Goal: Task Accomplishment & Management: Manage account settings

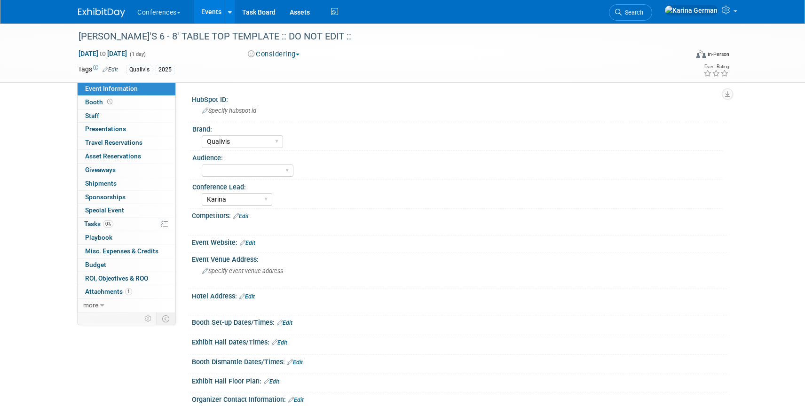
select select "Qualivis"
select select "Karina"
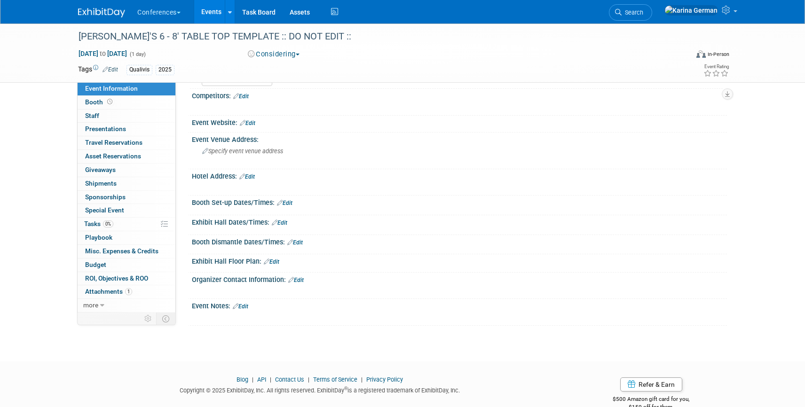
scroll to position [140, 0]
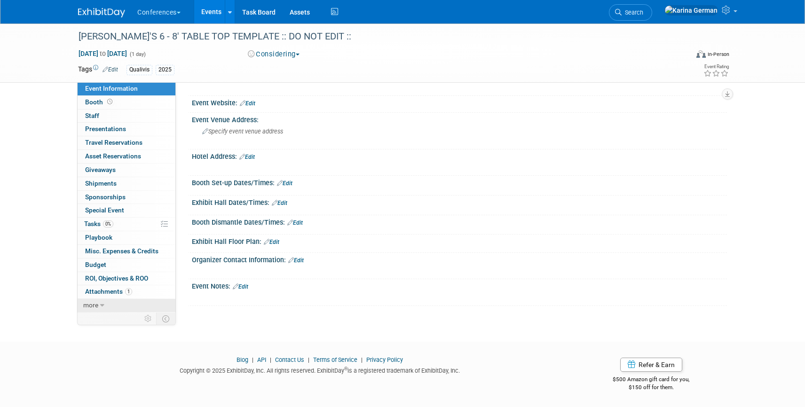
click at [100, 306] on icon at bounding box center [102, 305] width 4 height 7
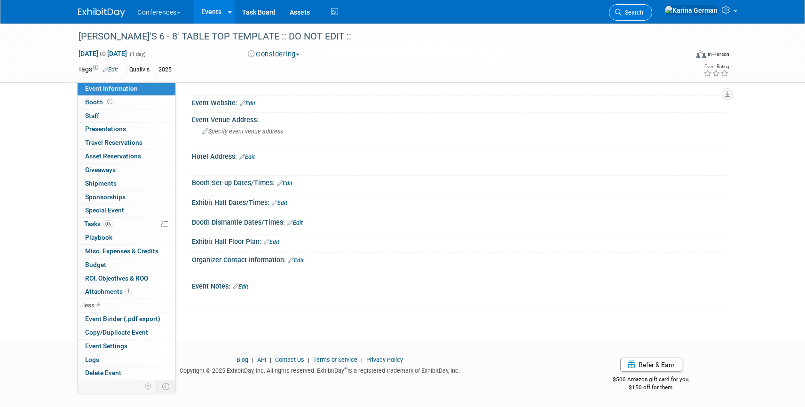
click at [643, 11] on span "Search" at bounding box center [633, 12] width 22 height 7
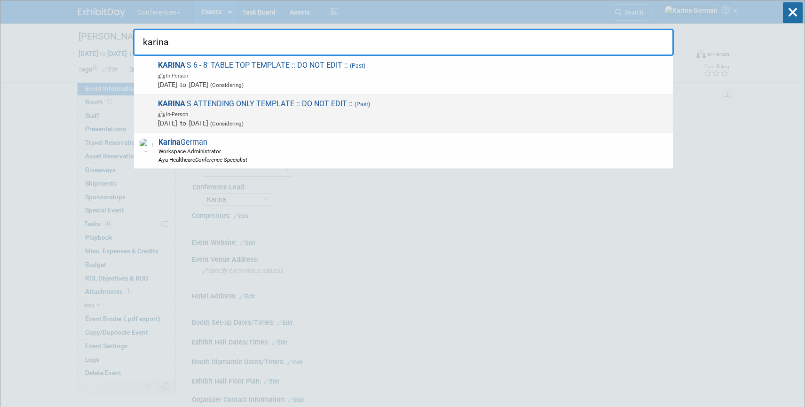
type input "karina"
click at [363, 100] on span "KARINA 'S ATTENDING ONLY TEMPLATE :: DO NOT EDIT :: (Past) In-Person Jan 1, 202…" at bounding box center [411, 113] width 513 height 29
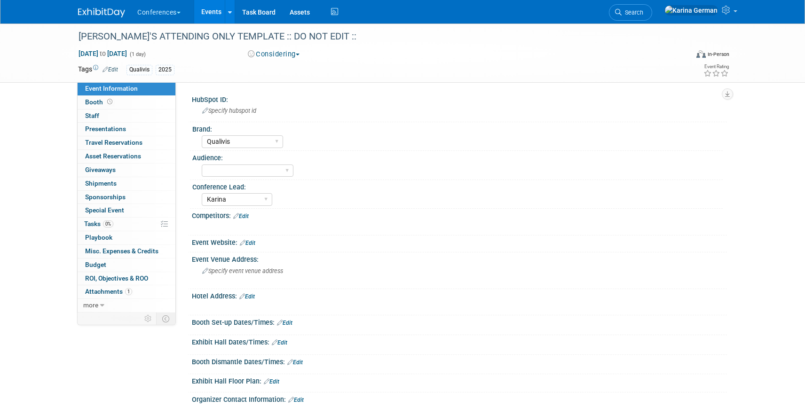
select select "Qualivis"
select select "Karina"
click at [110, 309] on link "more" at bounding box center [127, 305] width 98 height 13
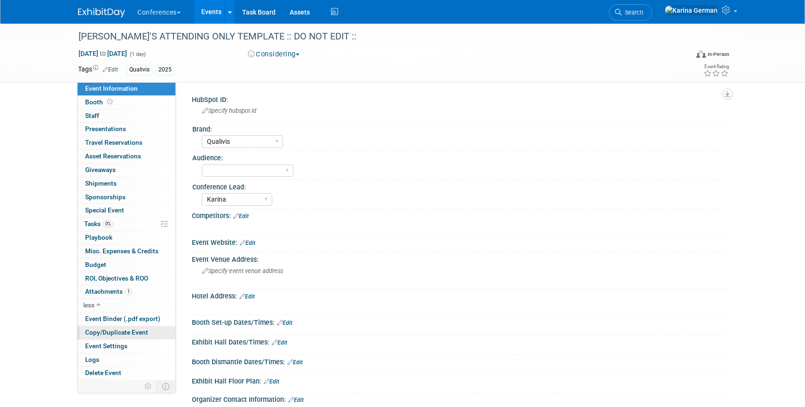
click at [131, 335] on span "Copy/Duplicate Event" at bounding box center [116, 333] width 63 height 8
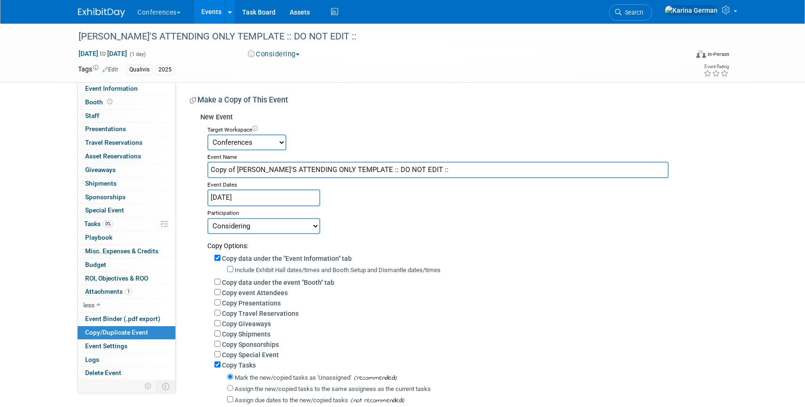
click at [327, 170] on input "Copy of KARINA'S ATTENDING ONLY TEMPLATE :: DO NOT EDIT ::" at bounding box center [437, 170] width 461 height 16
drag, startPoint x: 371, startPoint y: 169, endPoint x: 482, endPoint y: 178, distance: 111.4
click at [482, 178] on div "Target Workspace Conferences Marketing Requests Event Name VHHA (Virginia Hospi…" at bounding box center [460, 298] width 520 height 351
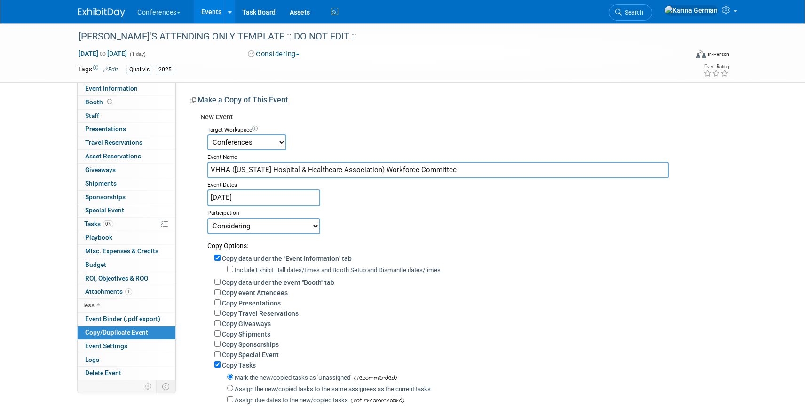
type input "VHHA ([US_STATE] Hospital & Healthcare Association) Workforce Committee"
click at [269, 197] on input "Jan 1, 2025" at bounding box center [263, 197] width 113 height 16
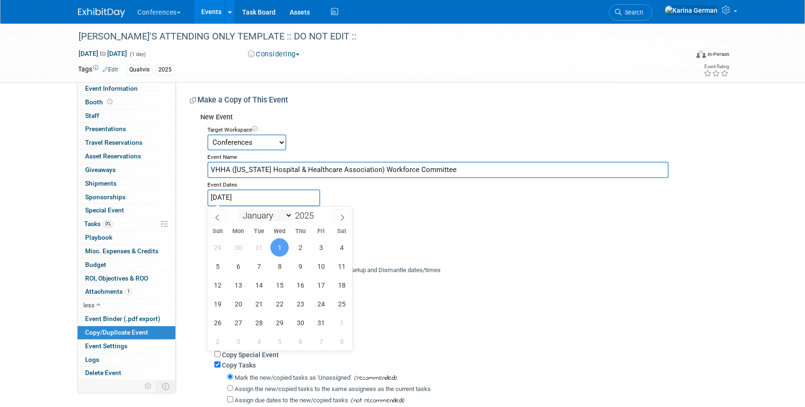
click at [257, 219] on select "January February March April May June July August September October November De…" at bounding box center [265, 216] width 54 height 12
select select "8"
click at [259, 283] on span "16" at bounding box center [259, 285] width 18 height 18
type input "[DATE]"
click at [262, 283] on span "16" at bounding box center [259, 285] width 18 height 18
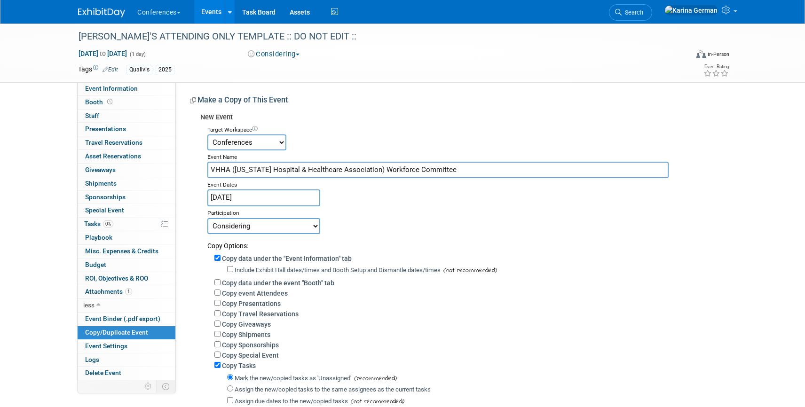
click at [480, 228] on div "Committed Considering Not Going Walking Sponsorship Canceled Waitlisted In Prog…" at bounding box center [463, 226] width 512 height 16
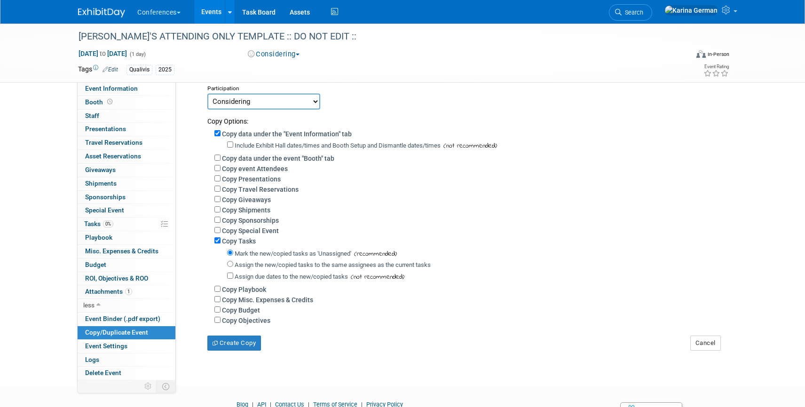
scroll to position [127, 0]
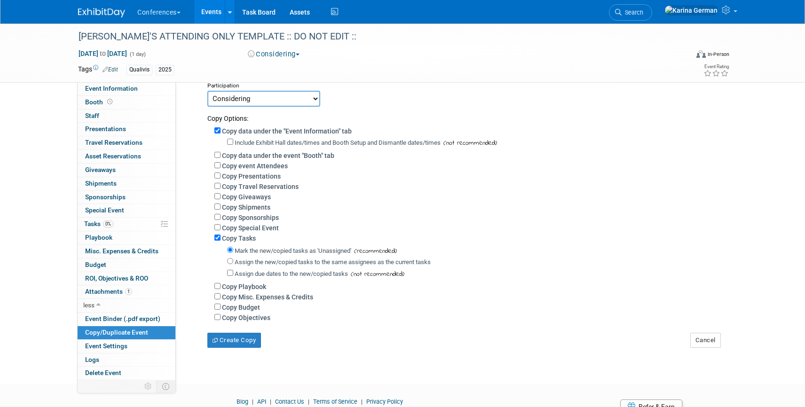
click at [299, 265] on label "Assign the new/copied tasks to the same assignees as the current tasks" at bounding box center [333, 262] width 196 height 7
click at [233, 264] on input "Assign the new/copied tasks to the same assignees as the current tasks" at bounding box center [230, 261] width 6 height 6
radio input "true"
click at [244, 302] on div "Copy Misc. Expenses & Credits" at bounding box center [466, 297] width 505 height 10
click at [244, 306] on label "Copy Budget" at bounding box center [241, 308] width 38 height 8
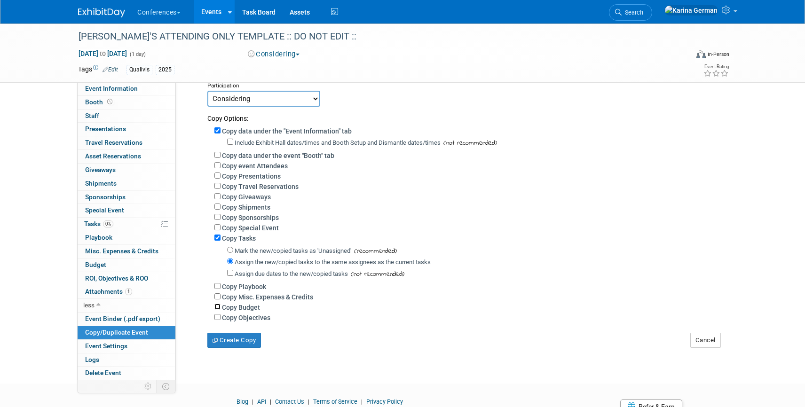
click at [221, 306] on input "Copy Budget" at bounding box center [217, 307] width 6 height 6
checkbox input "true"
click at [243, 337] on button "Create Copy" at bounding box center [234, 340] width 54 height 15
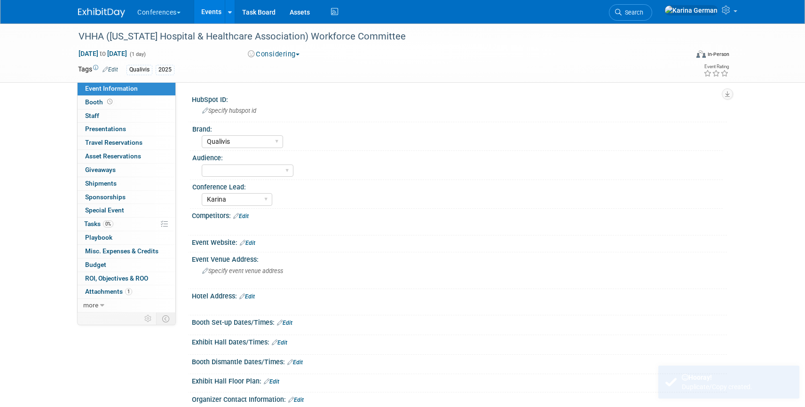
select select "Qualivis"
select select "Karina"
click at [280, 59] on button "Considering" at bounding box center [273, 54] width 59 height 10
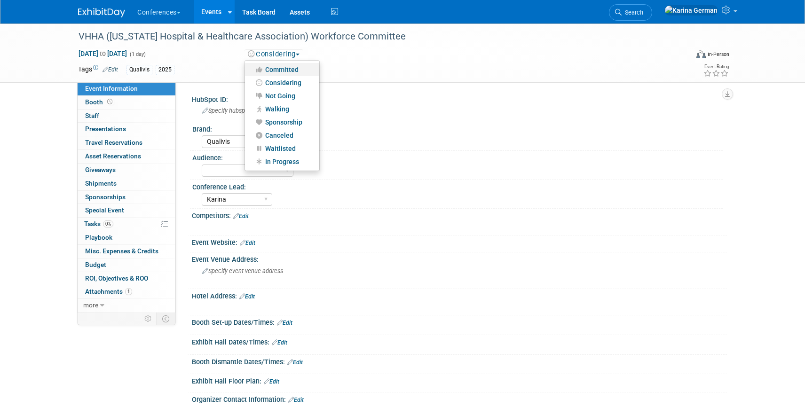
click at [290, 71] on link "Committed" at bounding box center [282, 69] width 74 height 13
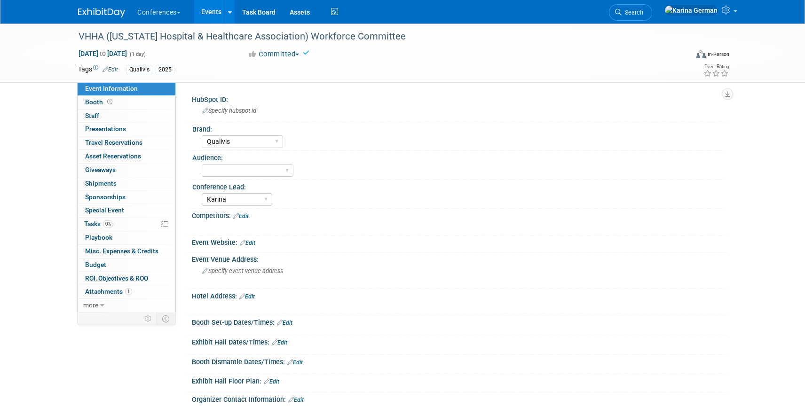
click at [117, 66] on link "Edit" at bounding box center [110, 69] width 16 height 7
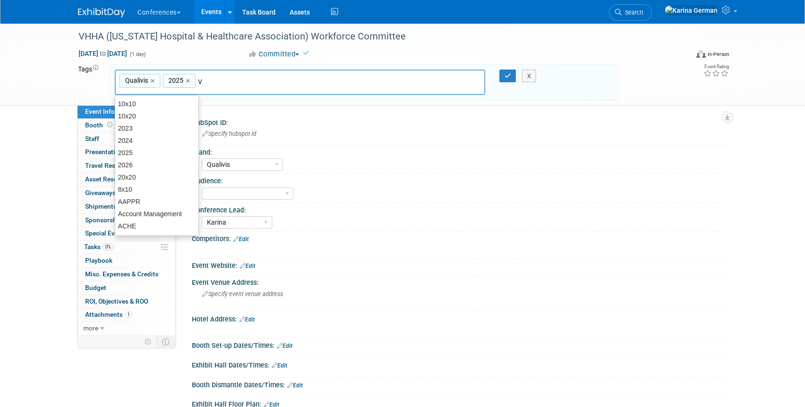
type input "VA"
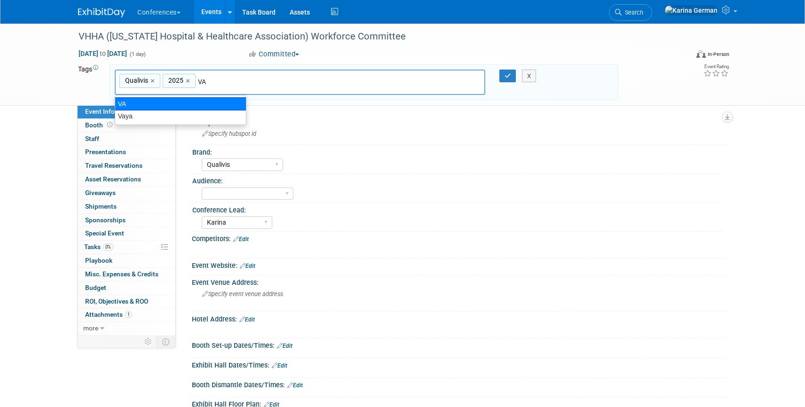
click at [179, 105] on div "VA" at bounding box center [181, 103] width 132 height 13
type input "Qualivis, 2025, [GEOGRAPHIC_DATA]"
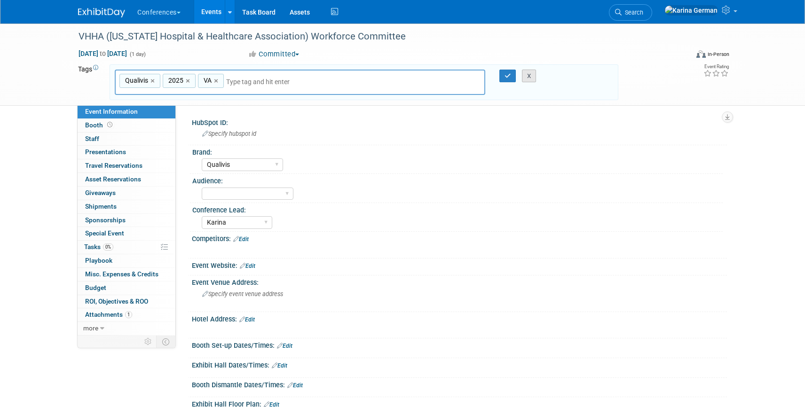
click at [522, 78] on button "X" at bounding box center [529, 76] width 15 height 13
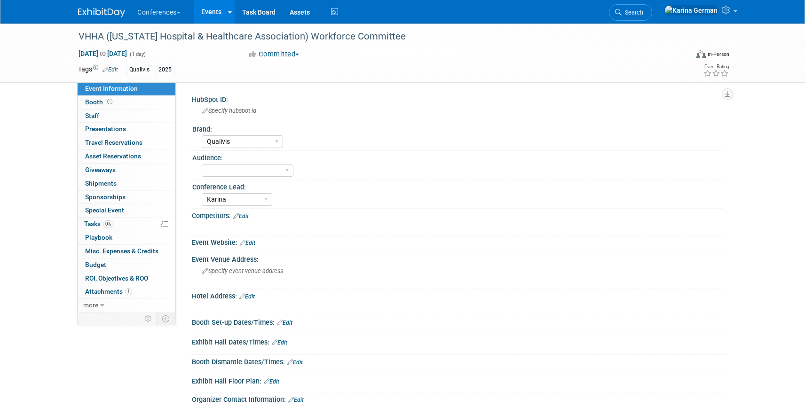
click at [116, 69] on link "Edit" at bounding box center [110, 69] width 16 height 7
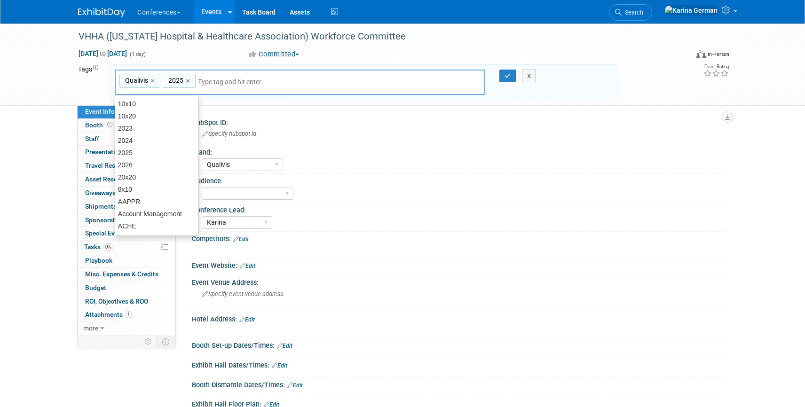
type input "C"
type input "VA"
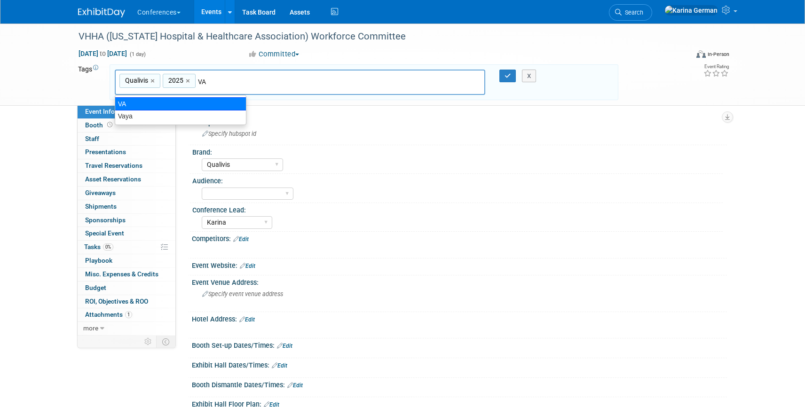
drag, startPoint x: 202, startPoint y: 104, endPoint x: 397, endPoint y: 75, distance: 197.7
click at [202, 104] on div "VA" at bounding box center [181, 103] width 132 height 13
type input "Qualivis, 2025, [GEOGRAPHIC_DATA]"
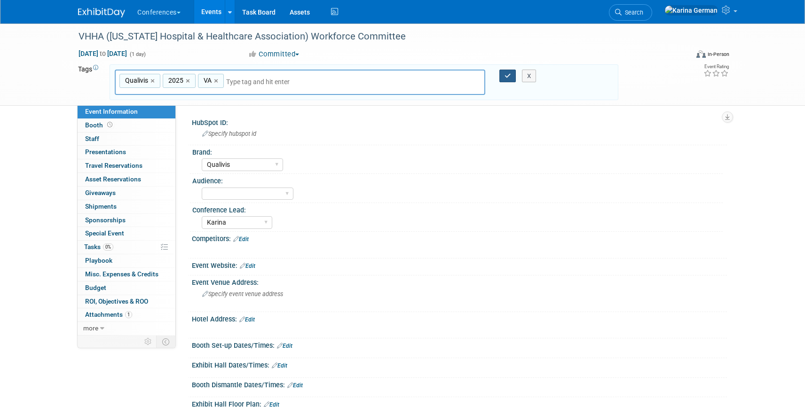
click at [511, 75] on button "button" at bounding box center [507, 76] width 17 height 13
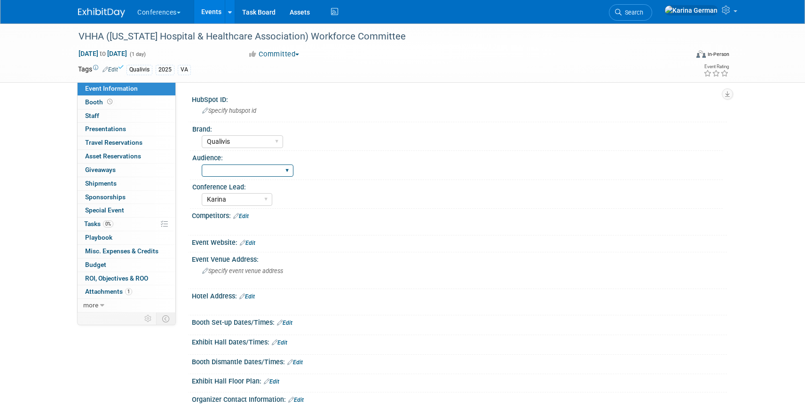
click at [233, 164] on div "Client-facing Clinician/Provider-facing Both N/a" at bounding box center [248, 170] width 92 height 17
click at [233, 174] on select "Client-facing Clinician/Provider-facing Both N/a" at bounding box center [248, 171] width 92 height 13
select select "Client-facing"
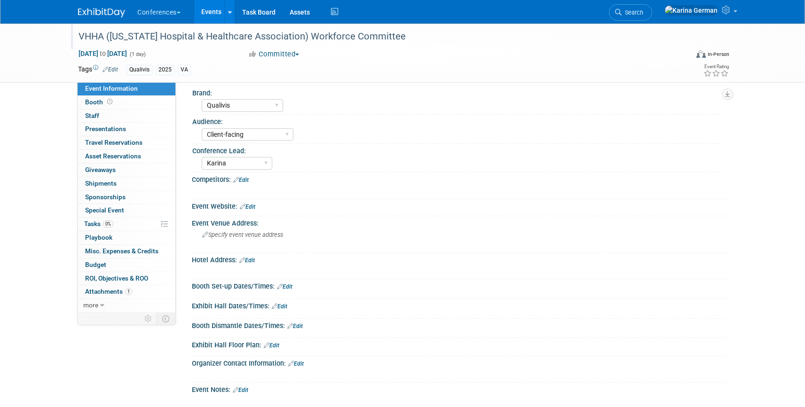
click at [381, 37] on div "VHHA ([US_STATE] Hospital & Healthcare Association) Workforce Committee" at bounding box center [374, 36] width 599 height 17
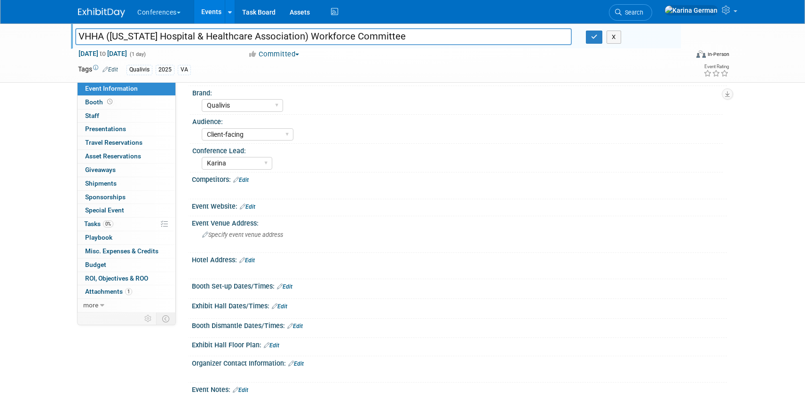
click at [381, 37] on input "VHHA ([US_STATE] Hospital & Healthcare Association) Workforce Committee" at bounding box center [323, 36] width 496 height 16
click at [400, 36] on input "VHHA ([US_STATE] Hospital & Healthcare Association) Workforce Committee" at bounding box center [323, 36] width 496 height 16
drag, startPoint x: 395, startPoint y: 37, endPoint x: 303, endPoint y: 39, distance: 92.2
click at [303, 39] on input "VHHA ([US_STATE] Hospital & Healthcare Association) Workforce Committee" at bounding box center [323, 36] width 496 height 16
click at [322, 34] on input "VHHA ([US_STATE] Hospital & Healthcare Association) VHHA Workforce Steering Com…" at bounding box center [323, 36] width 496 height 16
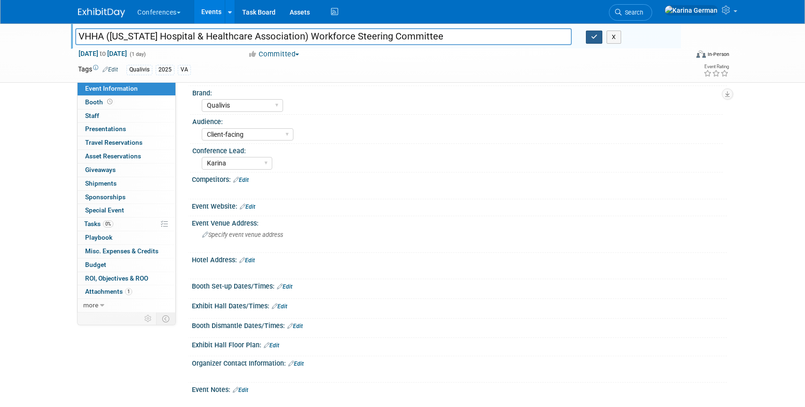
type input "VHHA ([US_STATE] Hospital & Healthcare Association) Workforce Steering Committee"
click at [593, 35] on icon "button" at bounding box center [594, 37] width 7 height 6
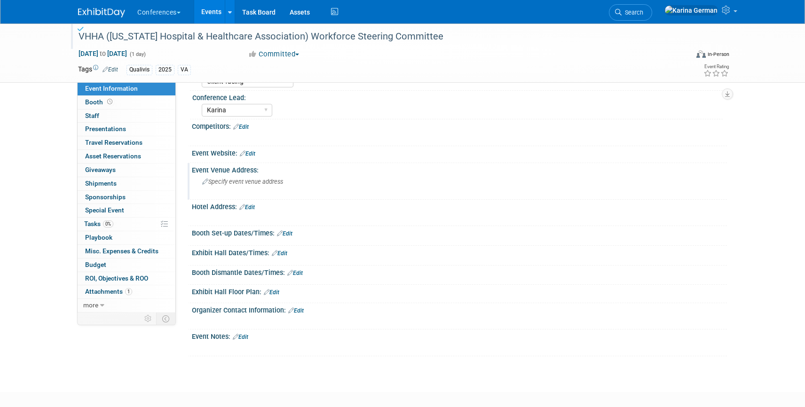
scroll to position [140, 0]
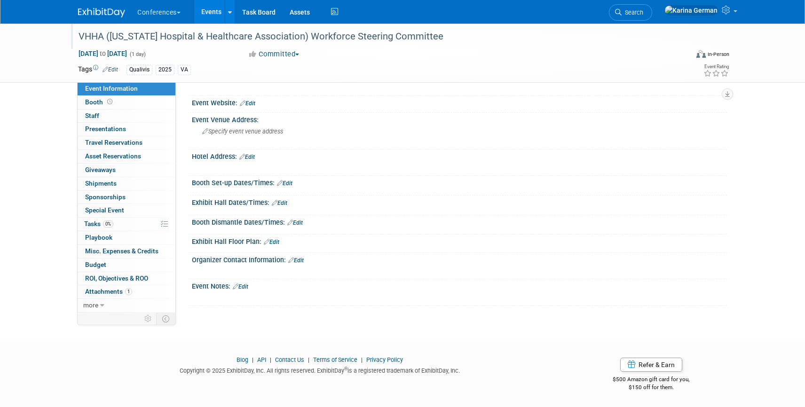
click at [248, 286] on link "Edit" at bounding box center [241, 287] width 16 height 7
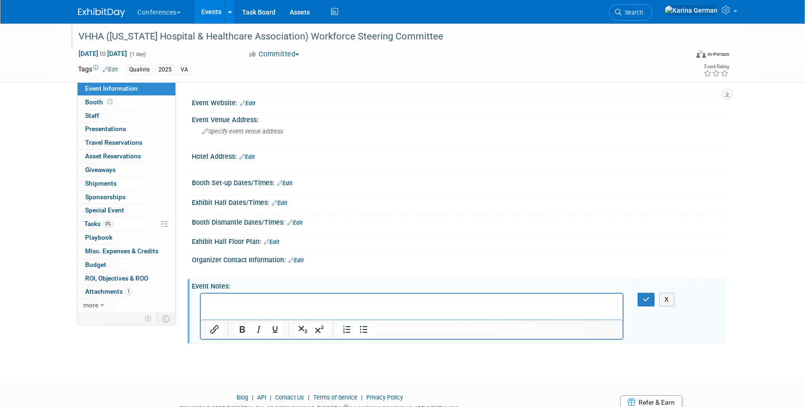
scroll to position [0, 0]
click at [207, 301] on p "Conference is from 10am-2pm" at bounding box center [411, 301] width 411 height 9
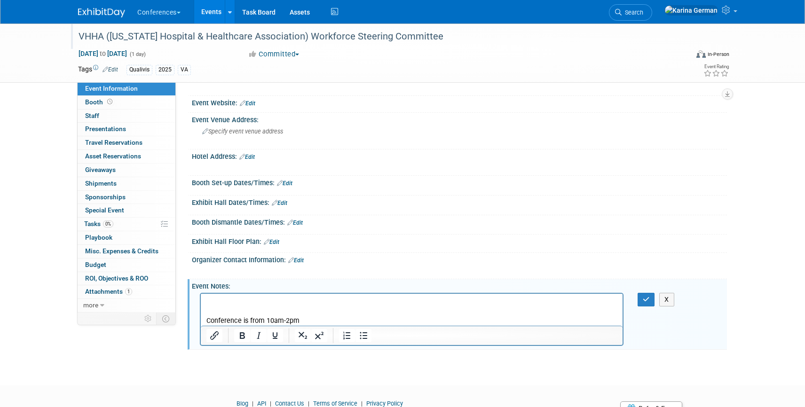
click at [214, 299] on p "Rich Text Area. Press ALT-0 for help." at bounding box center [411, 301] width 411 height 9
click at [647, 298] on icon "button" at bounding box center [646, 299] width 7 height 7
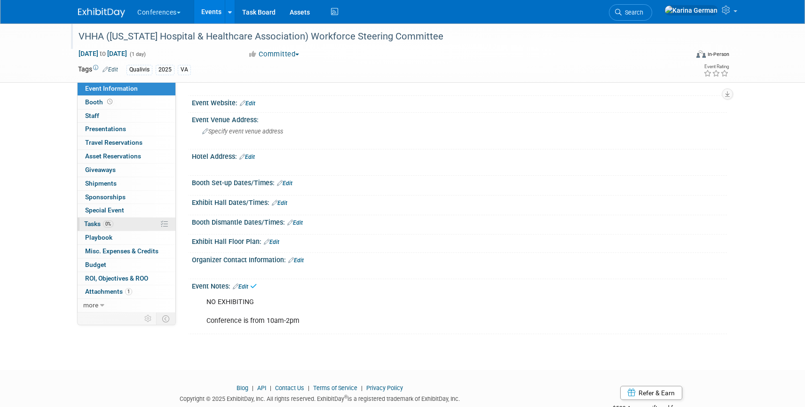
click at [115, 223] on link "0% Tasks 0%" at bounding box center [127, 224] width 98 height 13
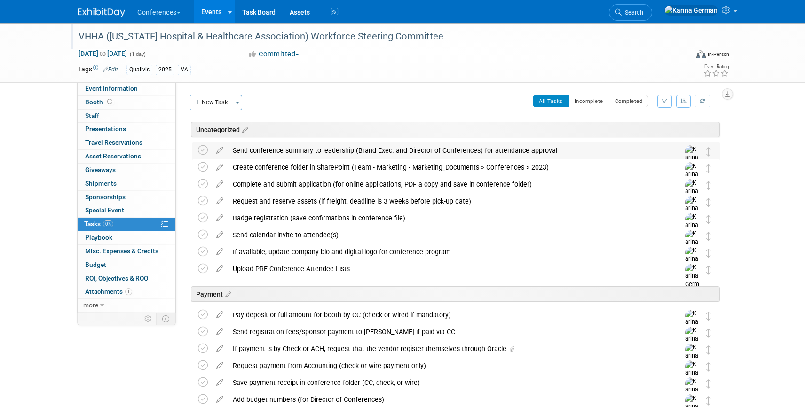
click at [212, 156] on td at bounding box center [220, 160] width 16 height 36
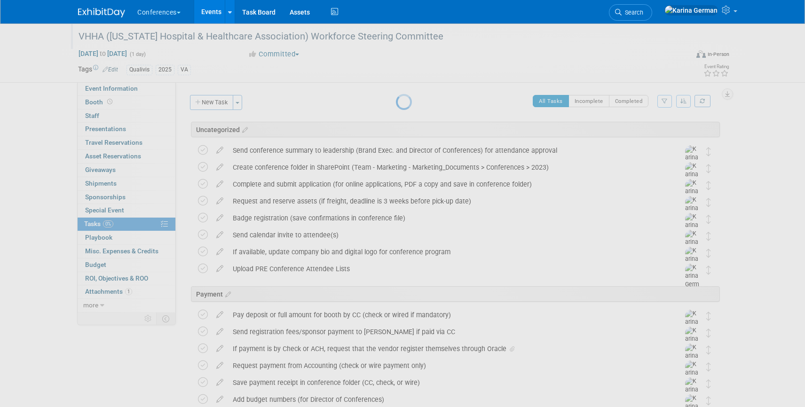
click at [396, 153] on div at bounding box center [402, 203] width 13 height 407
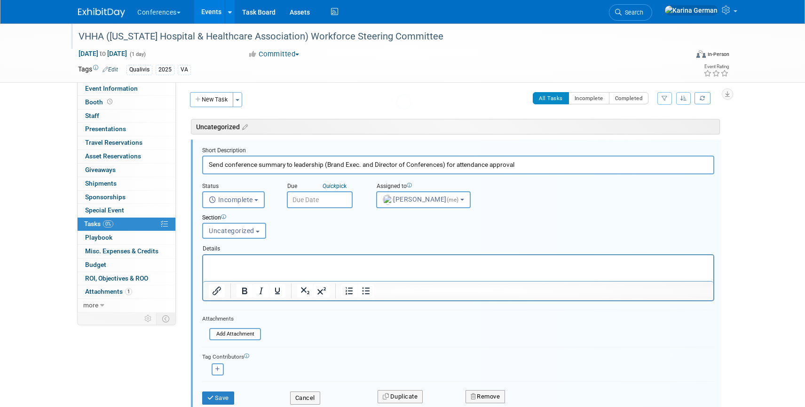
scroll to position [5, 0]
click at [311, 397] on button "Cancel" at bounding box center [305, 396] width 30 height 13
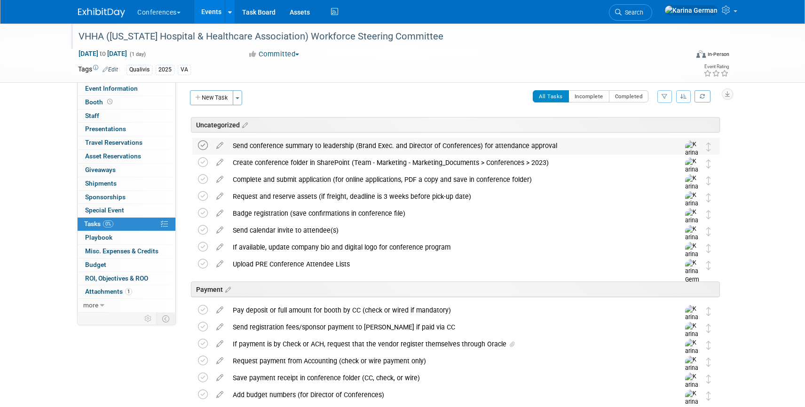
click at [204, 142] on icon at bounding box center [203, 146] width 10 height 10
click at [109, 82] on div "VHHA ([US_STATE] Hospital & Healthcare Association) Workforce Steering Committe…" at bounding box center [402, 53] width 805 height 59
click at [108, 89] on span "Event Information" at bounding box center [111, 89] width 53 height 8
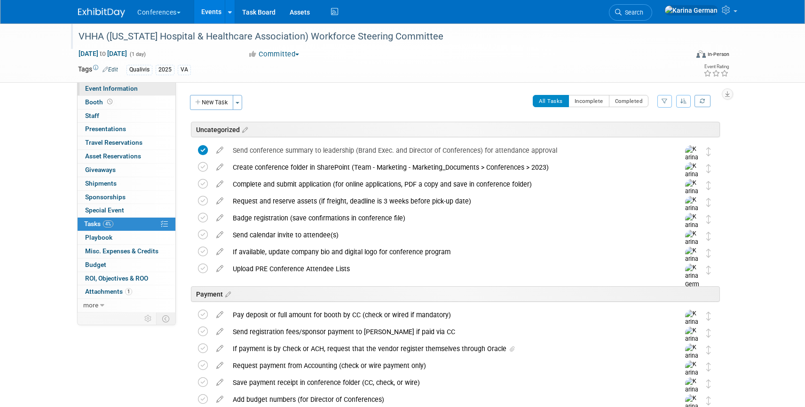
select select "Qualivis"
select select "Client-facing"
select select "Karina"
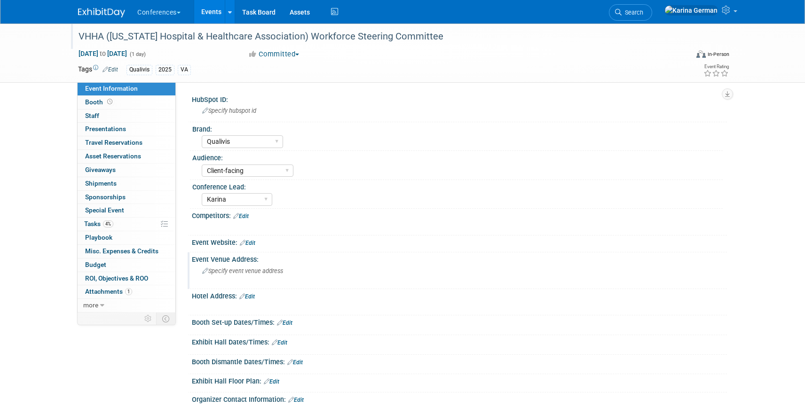
scroll to position [85, 0]
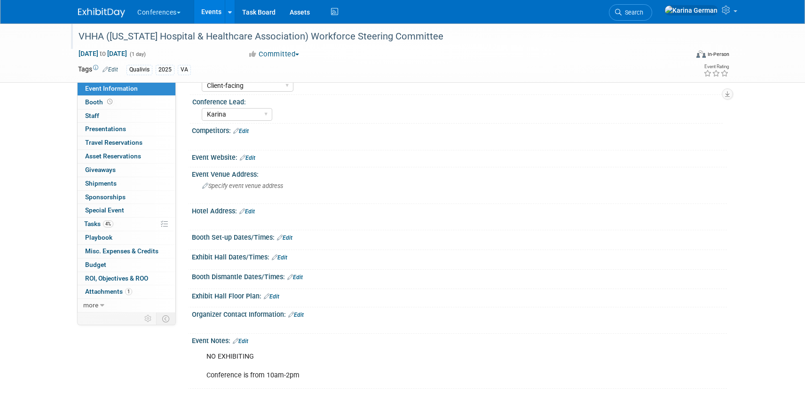
click at [248, 339] on link "Edit" at bounding box center [241, 341] width 16 height 7
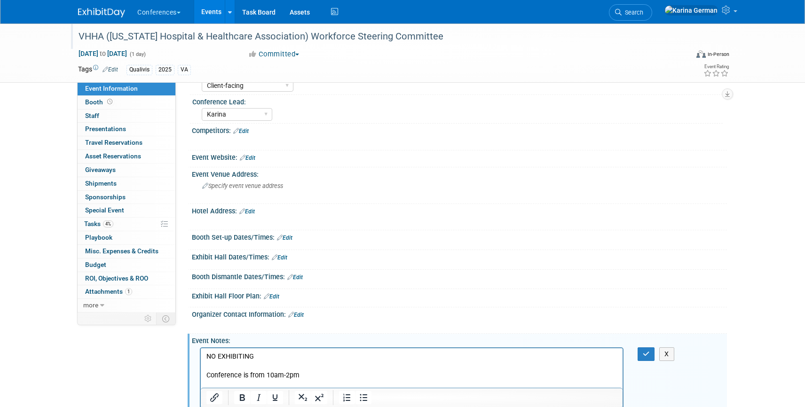
scroll to position [124, 0]
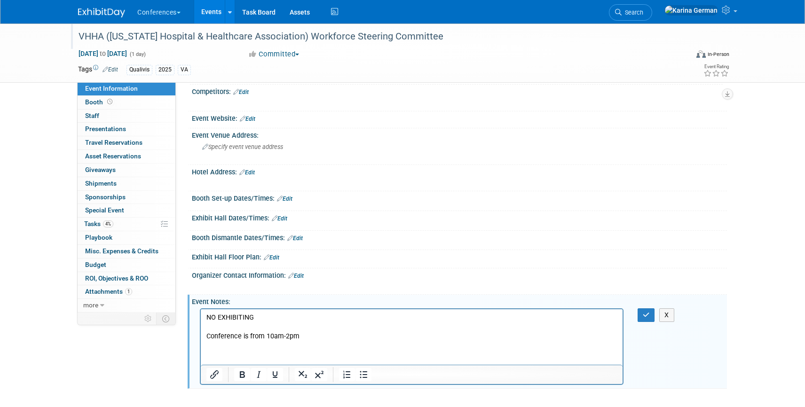
click at [278, 316] on p "NO EXHIBITING Conference is from 10am-2pm" at bounding box center [411, 327] width 411 height 28
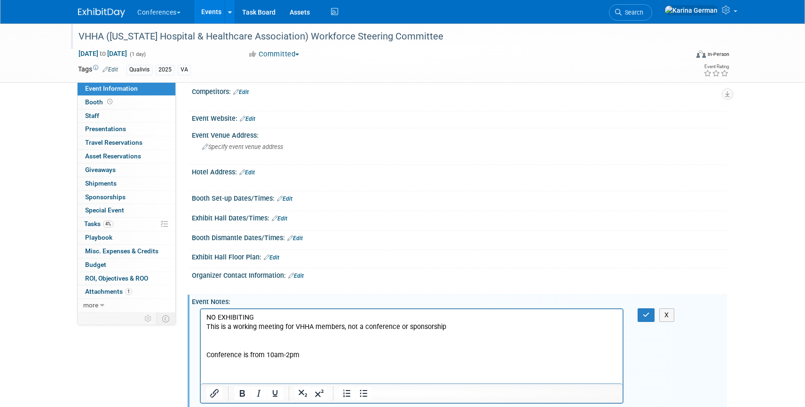
click at [206, 355] on body "NO EXHIBITING This is a working meeting for VHHA members, not a conference or s…" at bounding box center [412, 336] width 412 height 47
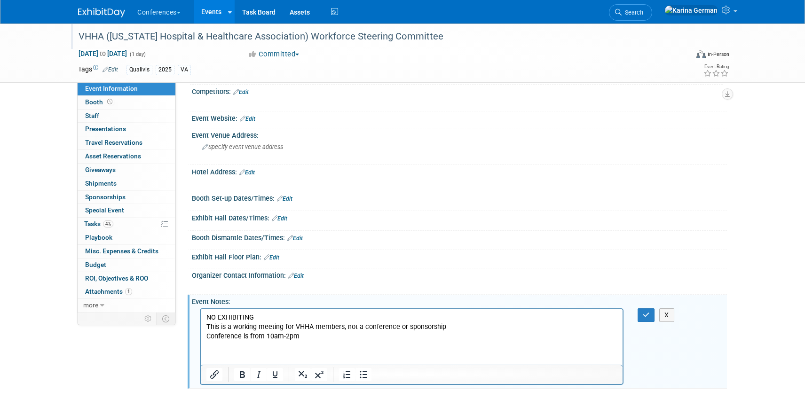
click at [271, 313] on p "NO EXHIBITING" at bounding box center [411, 317] width 411 height 9
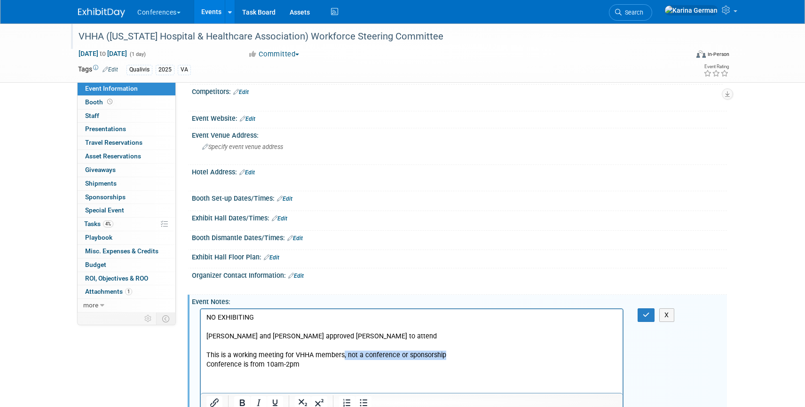
drag, startPoint x: 446, startPoint y: 355, endPoint x: 343, endPoint y: 355, distance: 103.0
click at [343, 355] on p "This is a working meeting for VHHA members, not a conference or sponsorship" at bounding box center [411, 354] width 411 height 9
click at [647, 315] on icon "button" at bounding box center [646, 315] width 7 height 7
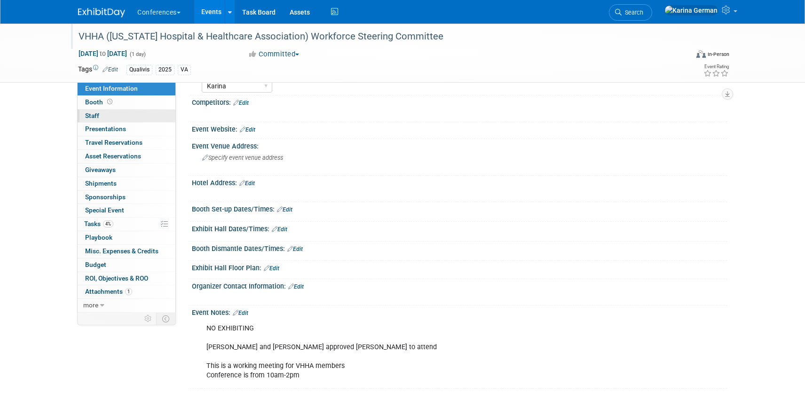
click at [128, 112] on link "0 Staff 0" at bounding box center [127, 116] width 98 height 13
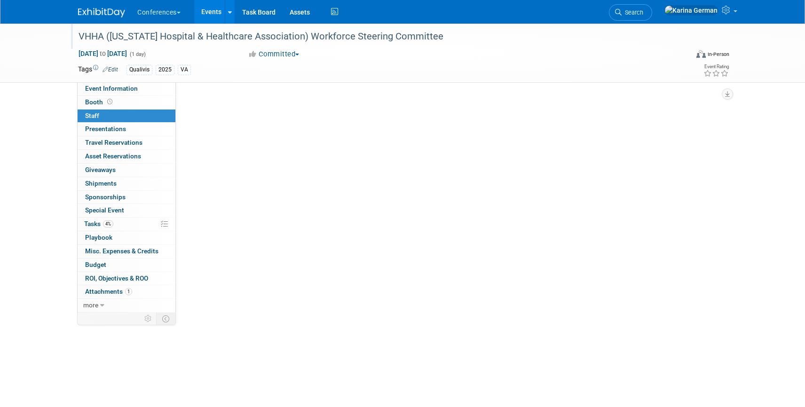
scroll to position [0, 0]
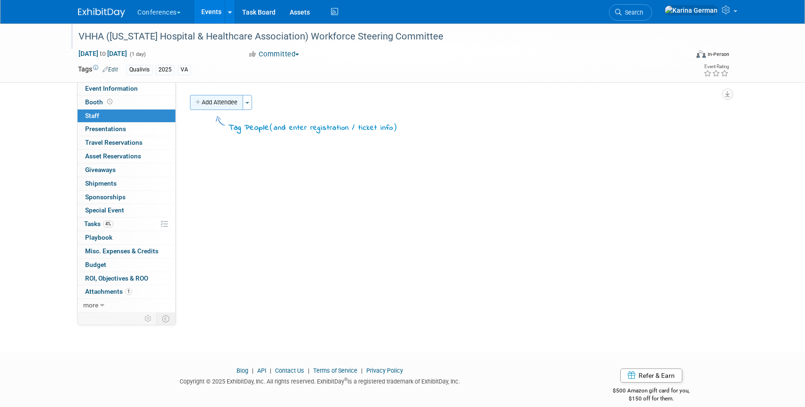
click at [234, 99] on button "Add Attendee" at bounding box center [216, 102] width 53 height 15
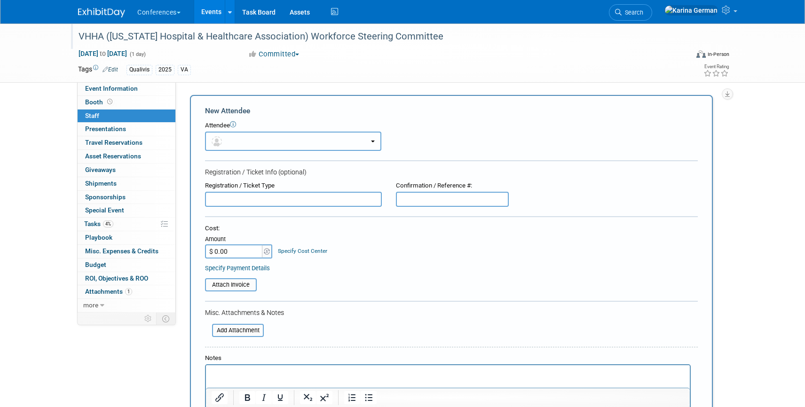
click at [252, 136] on button "button" at bounding box center [293, 141] width 176 height 19
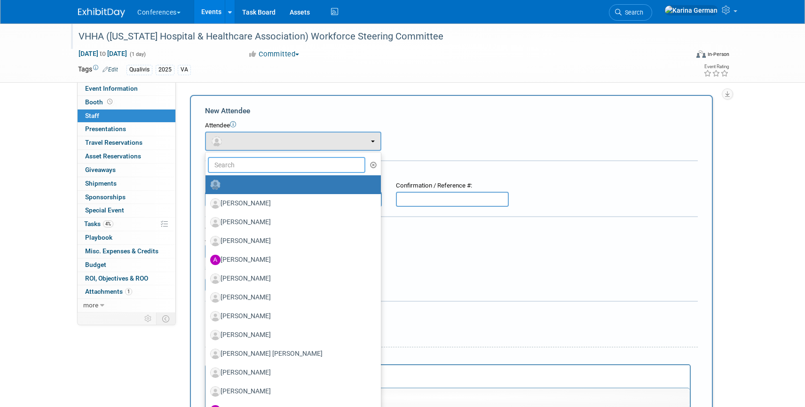
click at [249, 172] on input "text" at bounding box center [287, 165] width 158 height 16
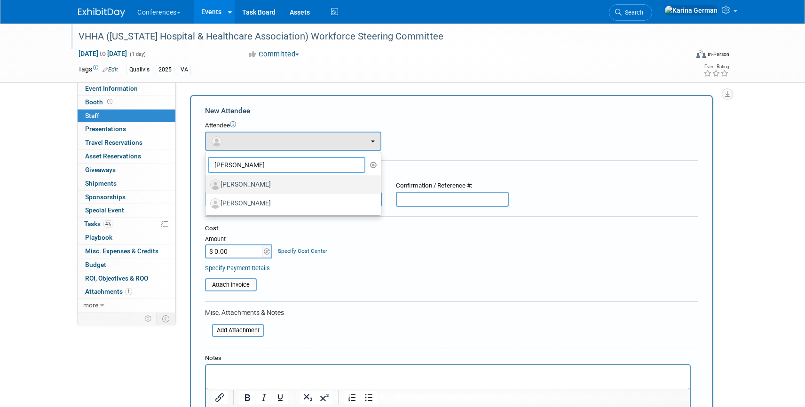
type input "[PERSON_NAME]"
click at [257, 186] on label "[PERSON_NAME]" at bounding box center [290, 184] width 161 height 15
click at [207, 186] on input "[PERSON_NAME]" at bounding box center [204, 184] width 6 height 6
select select "1b0f2e9f-0f64-4423-8c39-1285490b817e"
select select "4"
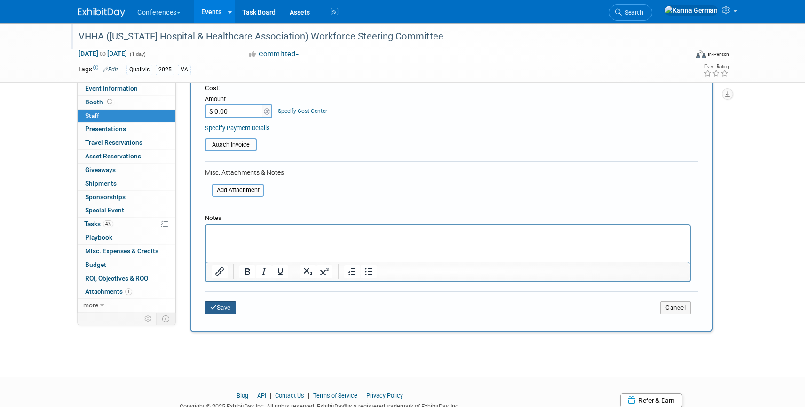
scroll to position [175, 0]
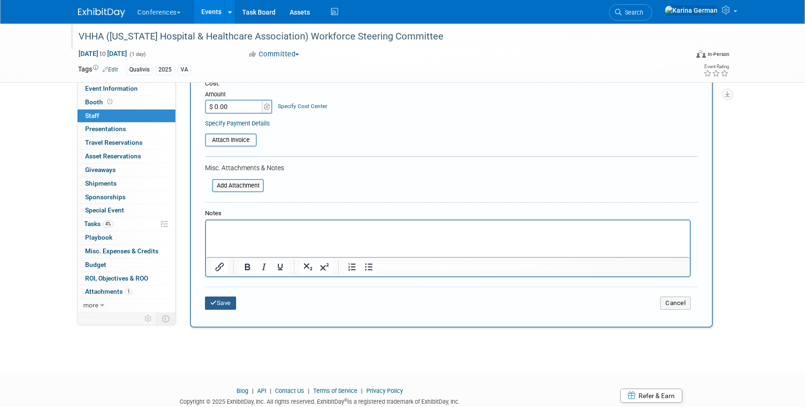
click at [217, 303] on button "Save" at bounding box center [220, 303] width 31 height 13
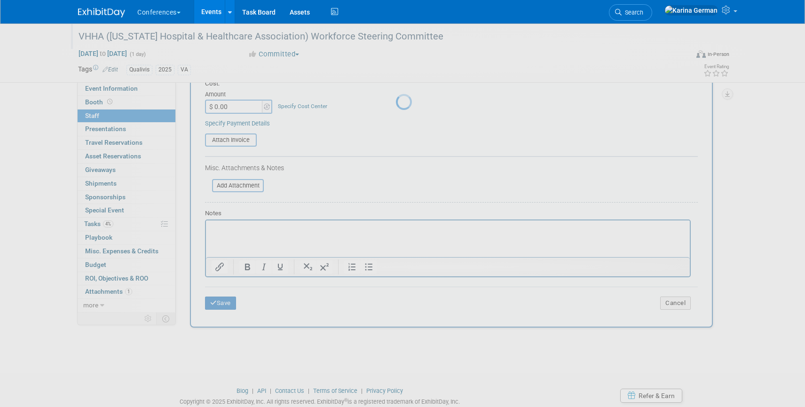
click at [396, 221] on div at bounding box center [402, 203] width 13 height 407
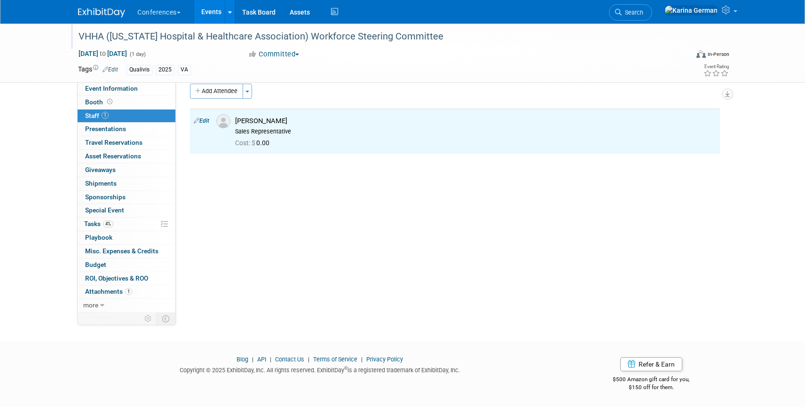
click at [111, 223] on span "4%" at bounding box center [108, 224] width 10 height 7
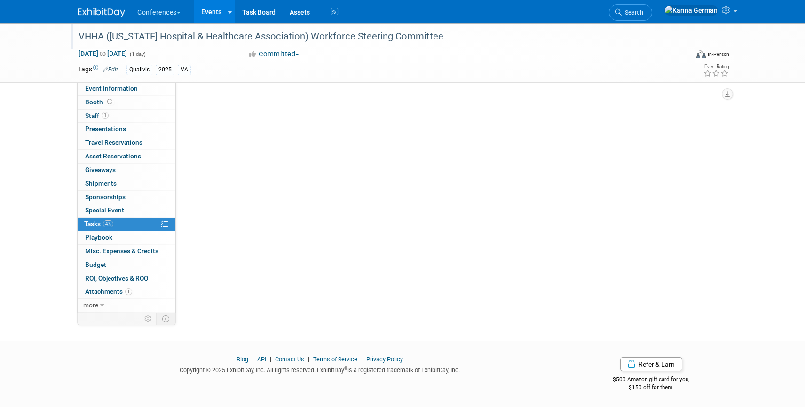
scroll to position [0, 0]
